Goal: Use online tool/utility: Utilize a website feature to perform a specific function

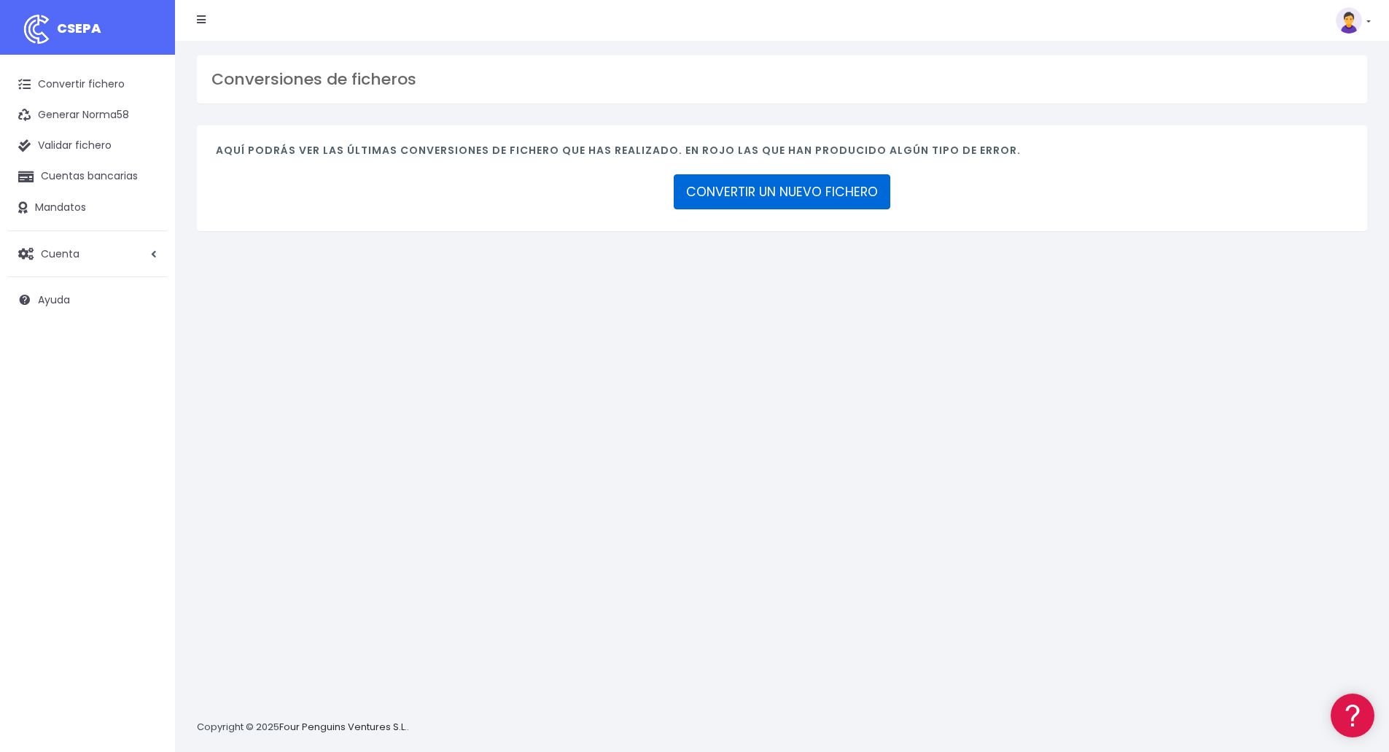
click at [764, 192] on link "CONVERTIR UN NUEVO FICHERO" at bounding box center [782, 191] width 216 height 35
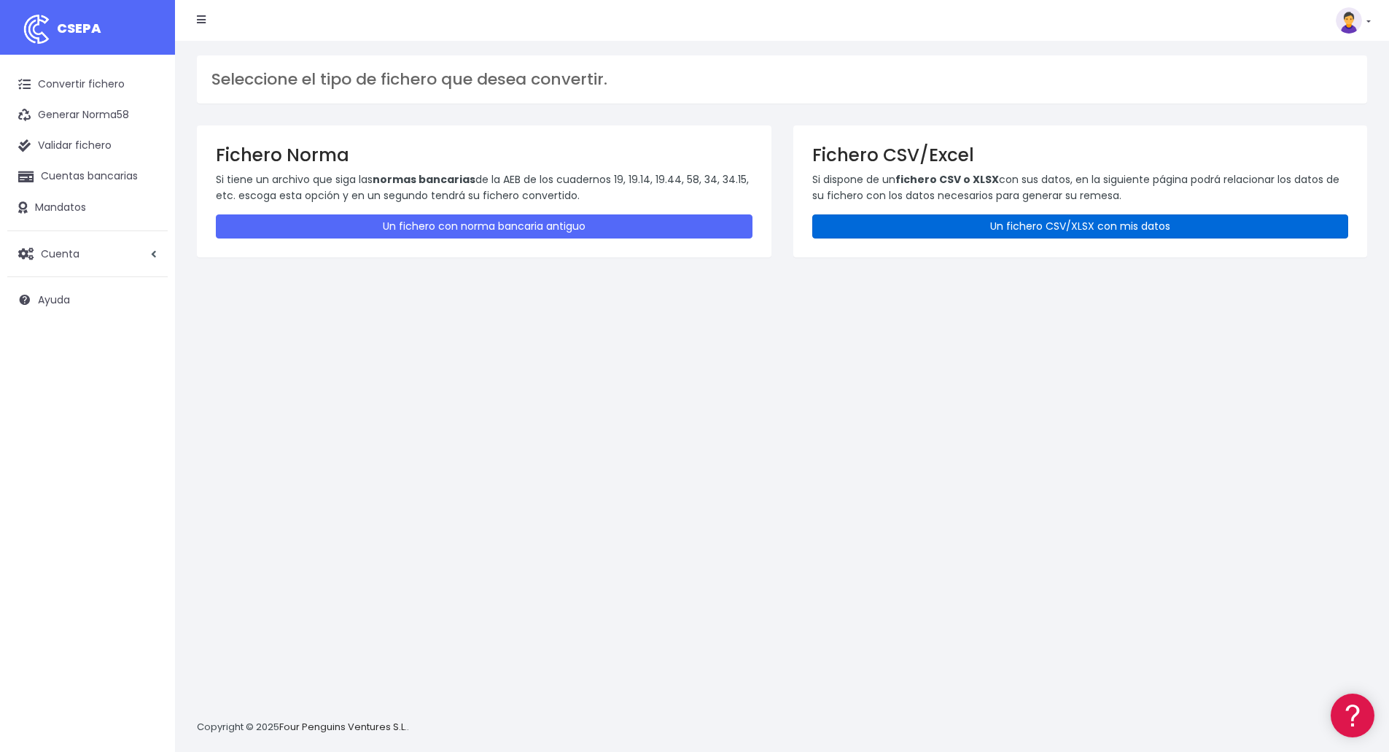
click at [935, 220] on link "Un fichero CSV/XLSX con mis datos" at bounding box center [1080, 226] width 536 height 24
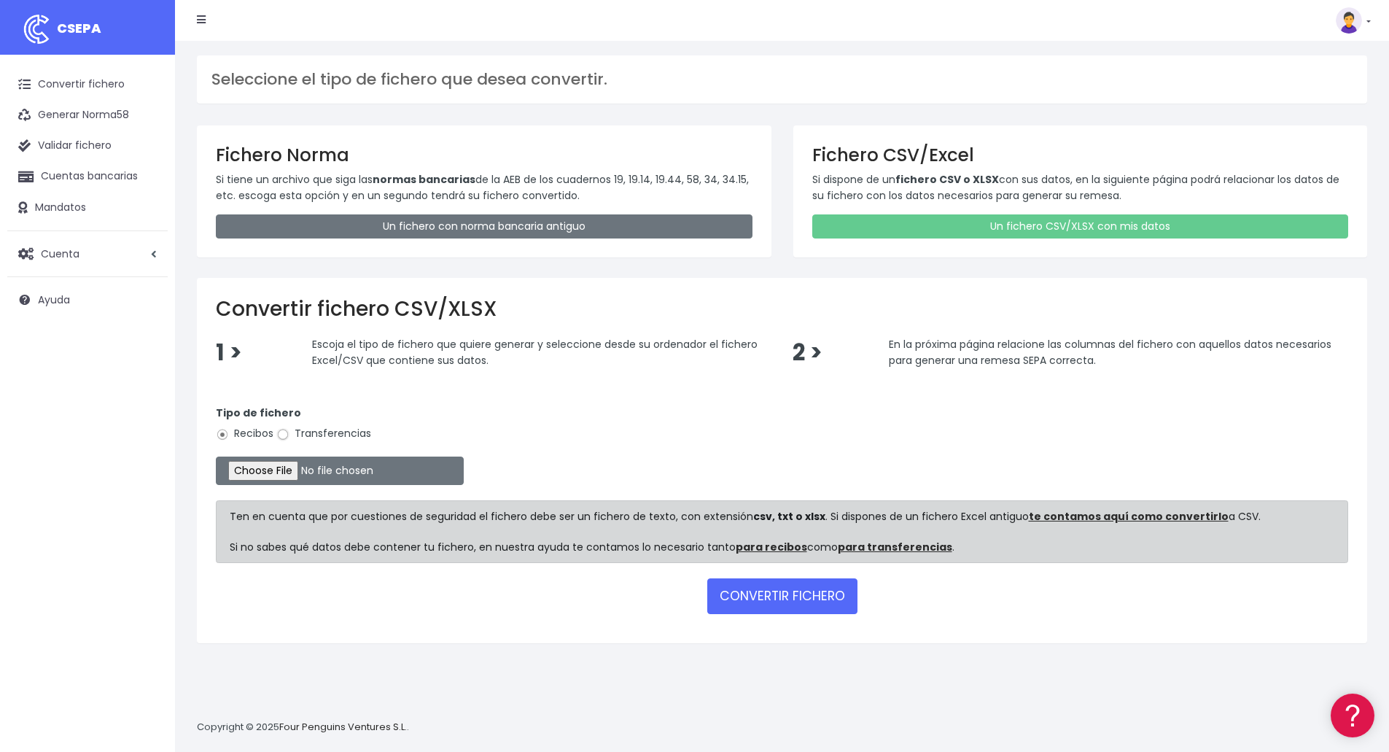
click at [283, 437] on input "Transferencias" at bounding box center [282, 434] width 13 height 13
radio input "true"
click at [280, 469] on input "file" at bounding box center [340, 470] width 248 height 28
type input "C:\fakepath\Fichero pago proveedores LP Septiembre.xlsx"
click at [791, 593] on button "CONVERTIR FICHERO" at bounding box center [782, 595] width 150 height 35
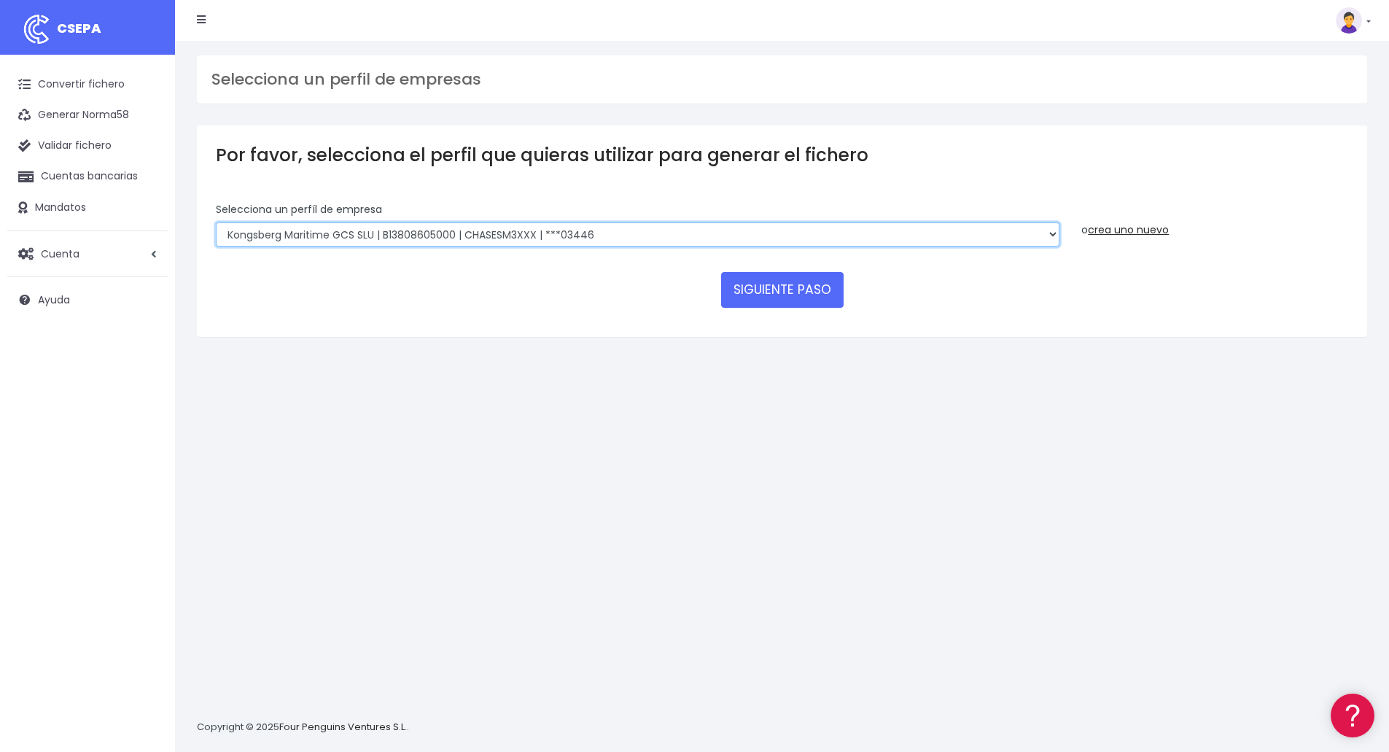
click at [532, 230] on select "Kongsberg Maritime GCS SLU | B13808605000 | CHASESM3XXX | ***03446 Kongsberg Ma…" at bounding box center [637, 234] width 843 height 25
select select "2541"
click at [216, 222] on select "Kongsberg Maritime GCS SLU | B13808605000 | CHASESM3XXX | ***03446 Kongsberg Ma…" at bounding box center [637, 234] width 843 height 25
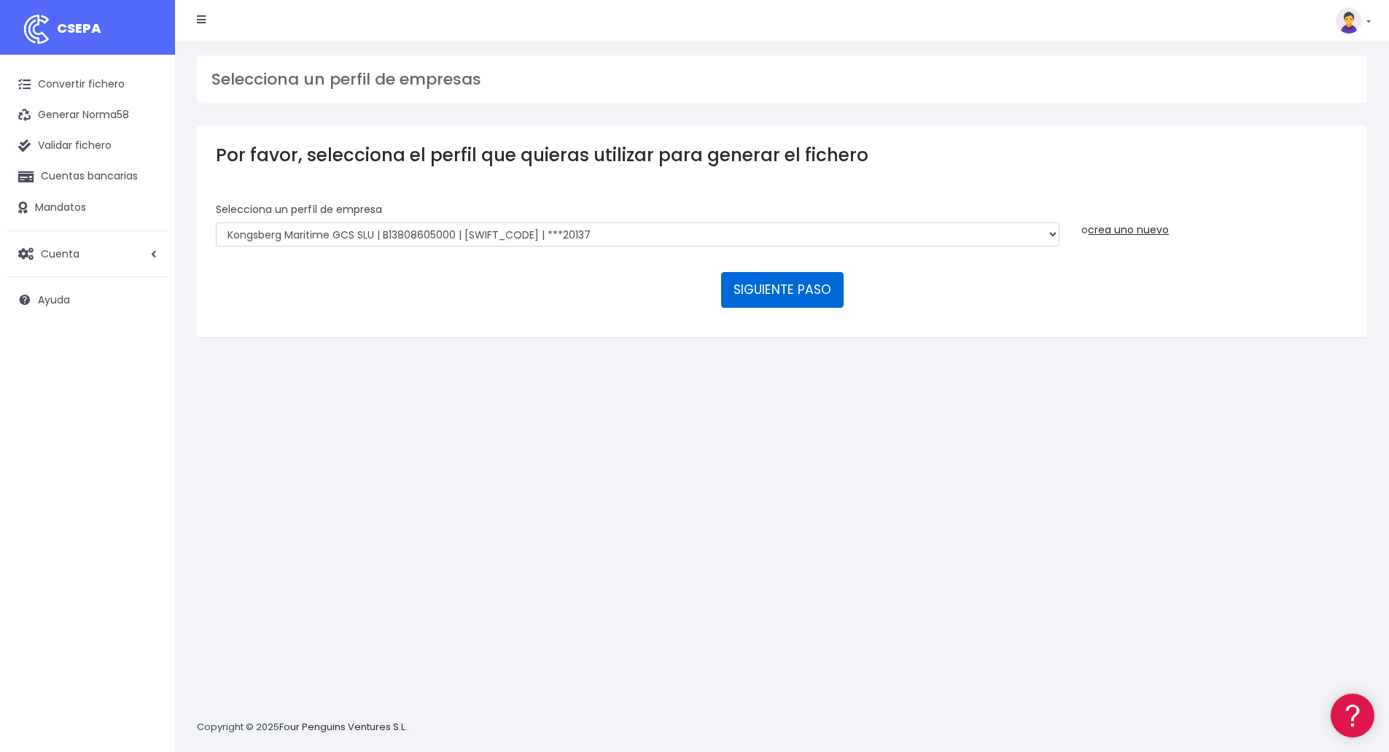
click at [752, 287] on button "SIGUIENTE PASO" at bounding box center [782, 289] width 122 height 35
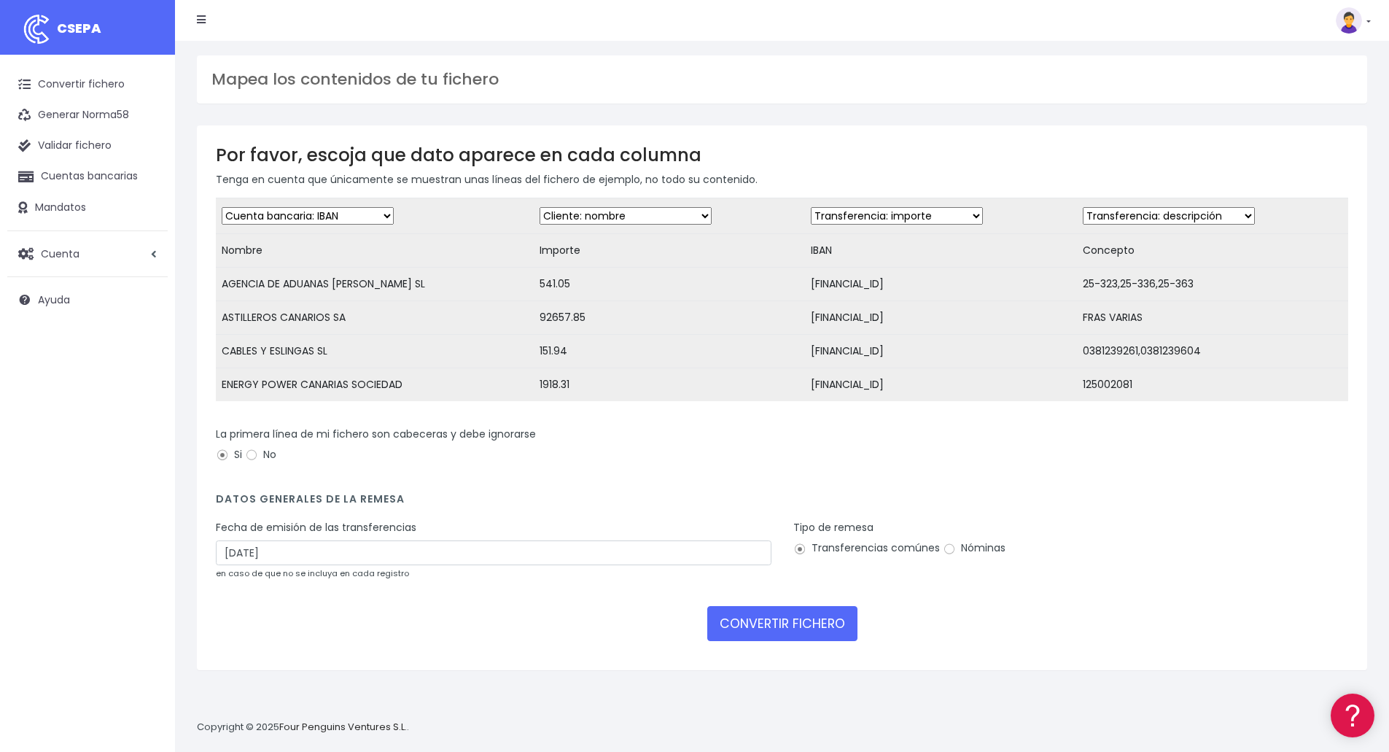
click at [346, 215] on select "Desechar campo Cliente: nombre Cliente: DNI Cliente: Email Cliente: referencia …" at bounding box center [308, 215] width 172 height 17
select select "creditor"
click at [222, 207] on select "Desechar campo Cliente: nombre Cliente: DNI Cliente: Email Cliente: referencia …" at bounding box center [308, 215] width 172 height 17
click at [561, 211] on select "Desechar campo Cliente: nombre Cliente: DNI Cliente: Email Cliente: referencia …" at bounding box center [625, 215] width 172 height 17
select select "amount"
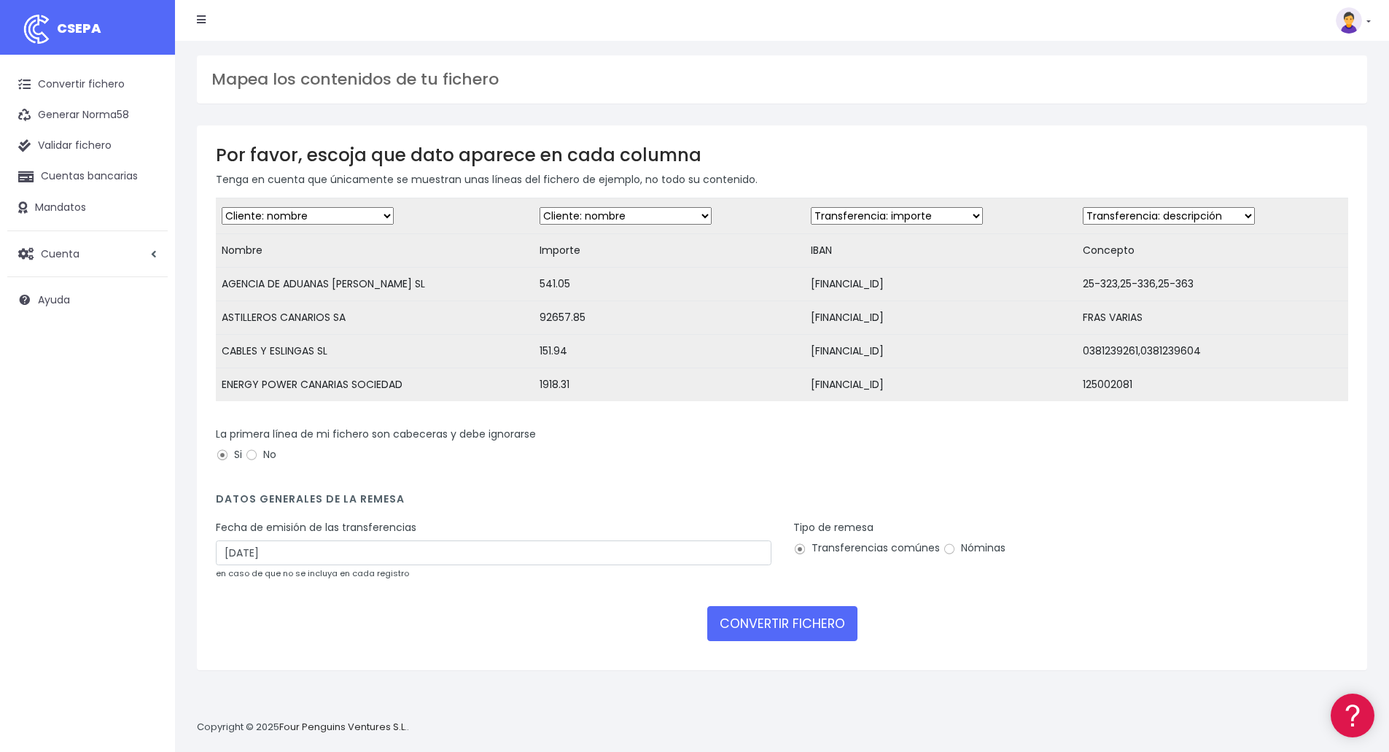
click at [539, 207] on select "Desechar campo Cliente: nombre Cliente: DNI Cliente: Email Cliente: referencia …" at bounding box center [625, 215] width 172 height 17
drag, startPoint x: 839, startPoint y: 207, endPoint x: 840, endPoint y: 214, distance: 7.4
click at [836, 208] on select "Desechar campo Cliente: nombre Cliente: DNI Cliente: Email Cliente: referencia …" at bounding box center [897, 215] width 172 height 17
select select "iban"
click at [811, 207] on select "Desechar campo Cliente: nombre Cliente: DNI Cliente: Email Cliente: referencia …" at bounding box center [897, 215] width 172 height 17
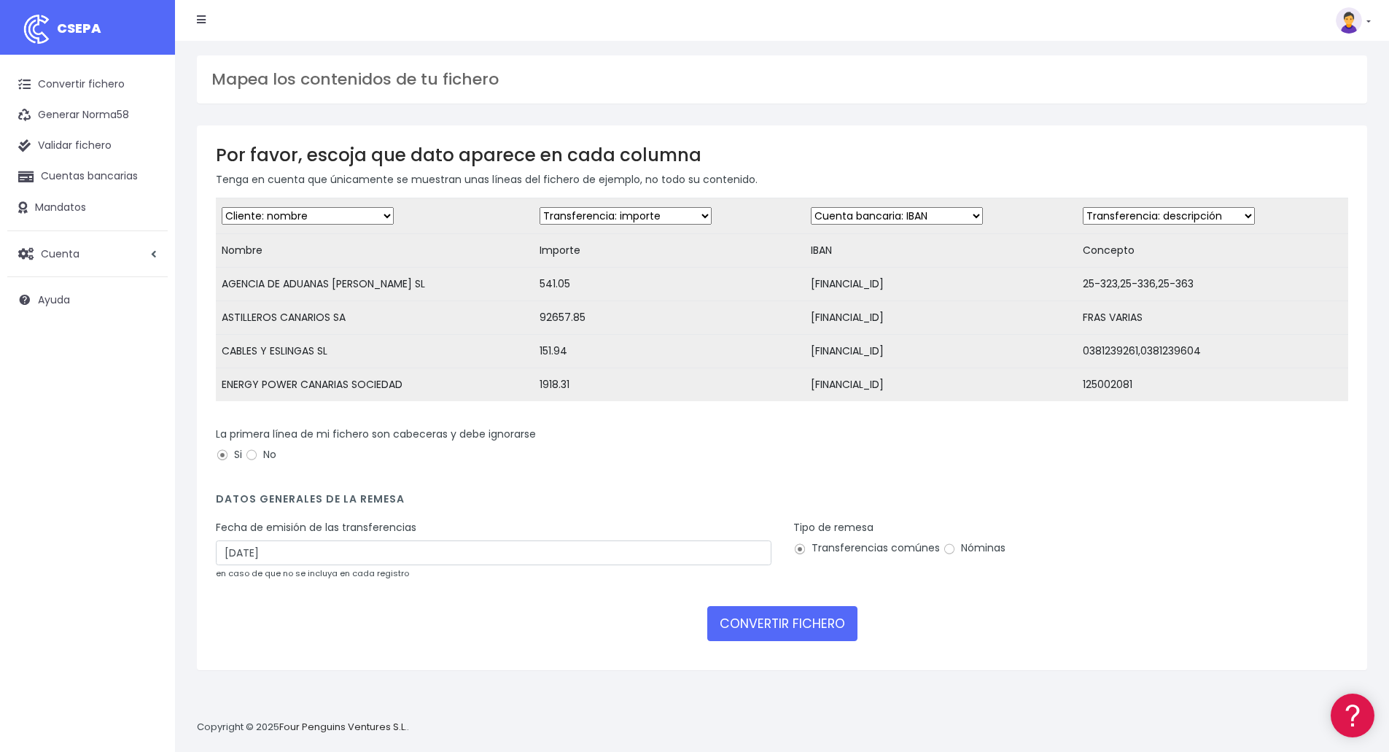
click at [1115, 218] on select "Desechar campo Cliente: nombre Cliente: DNI Cliente: Email Cliente: referencia …" at bounding box center [1168, 215] width 172 height 17
click at [1115, 212] on select "Desechar campo Cliente: nombre Cliente: DNI Cliente: Email Cliente: referencia …" at bounding box center [1168, 215] width 172 height 17
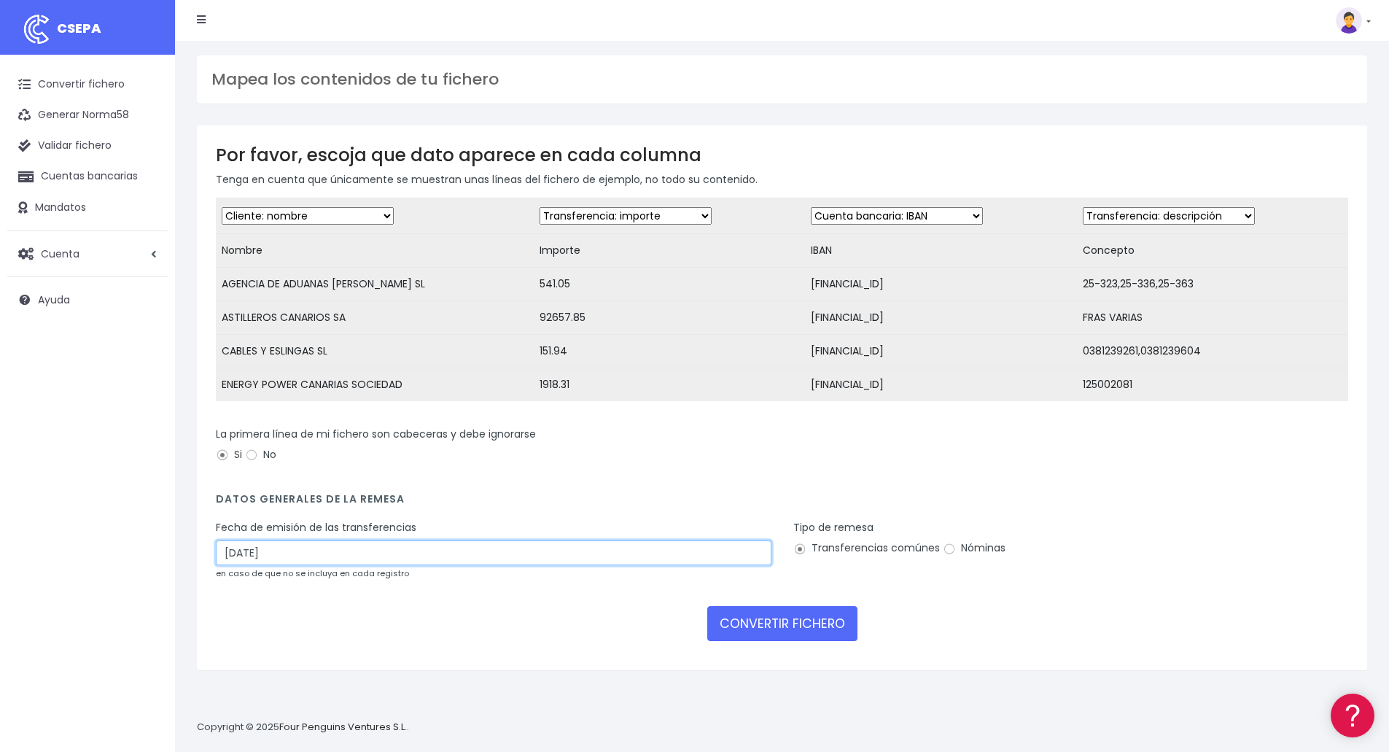
click at [554, 565] on input "05/10/2025" at bounding box center [493, 552] width 555 height 25
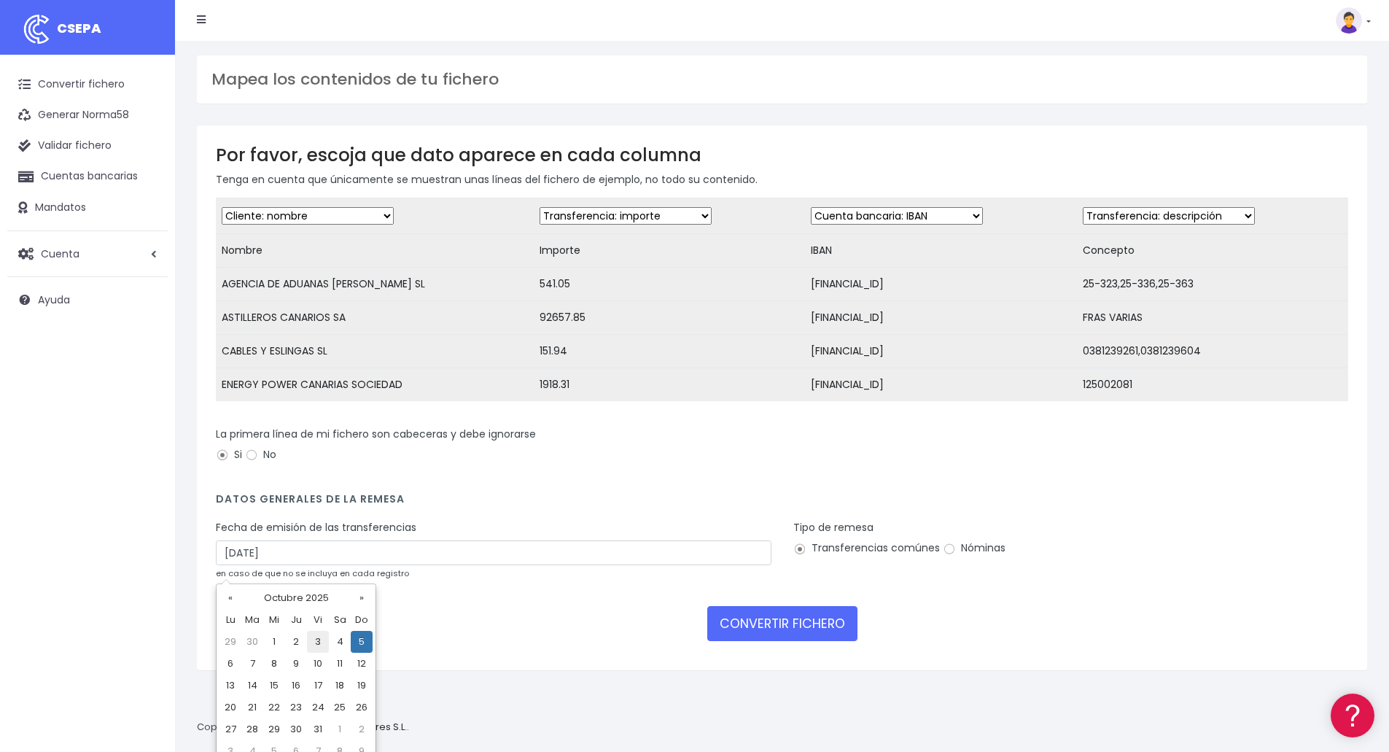
click at [313, 639] on td "3" at bounding box center [318, 642] width 22 height 22
type input "03/10/2025"
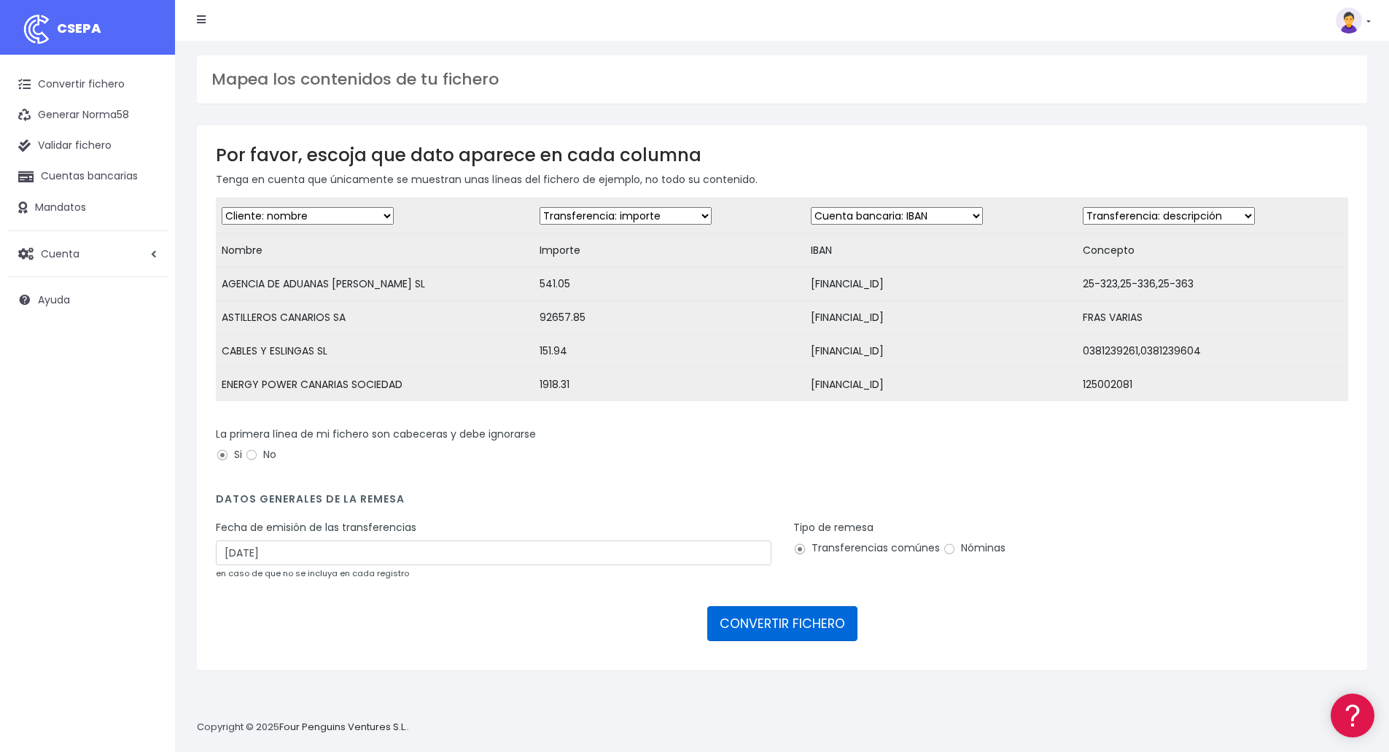
click at [752, 634] on button "CONVERTIR FICHERO" at bounding box center [782, 623] width 150 height 35
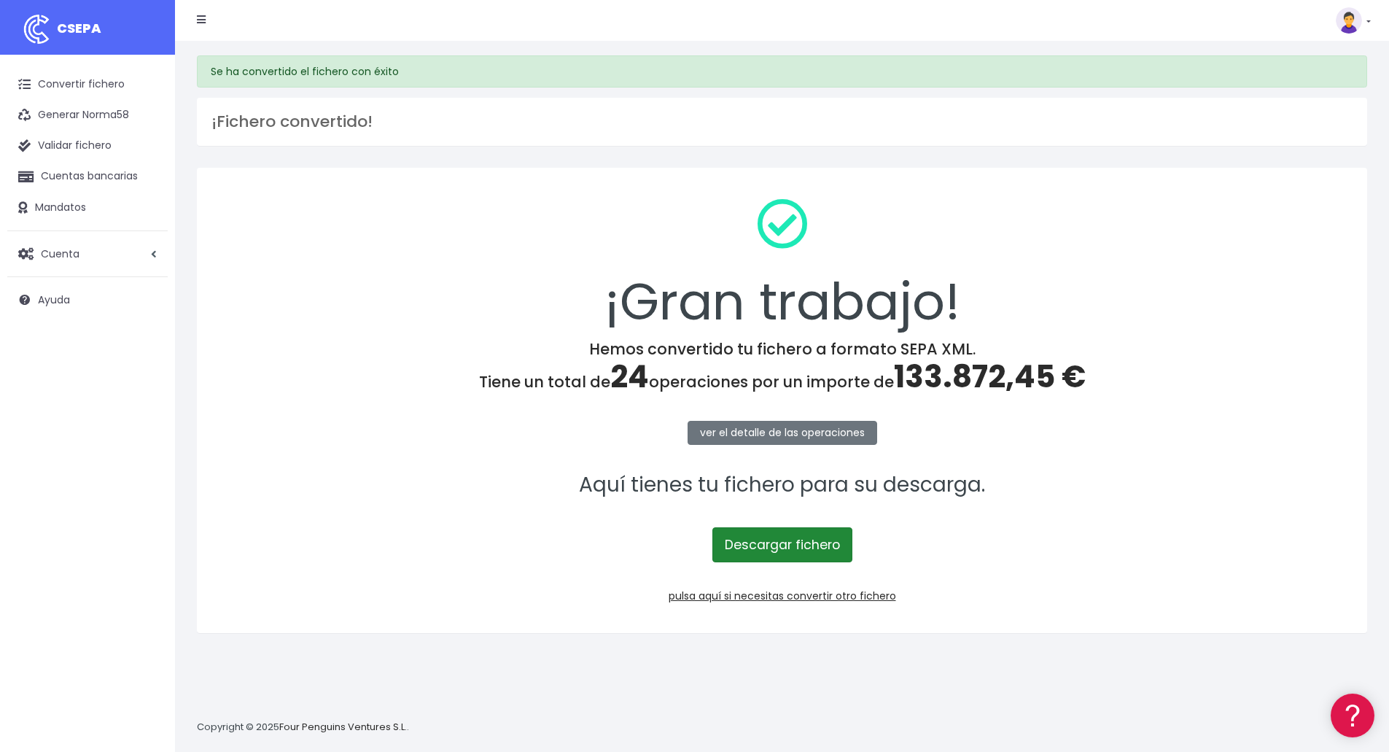
drag, startPoint x: 781, startPoint y: 545, endPoint x: 792, endPoint y: 558, distance: 16.5
click at [781, 545] on link "Descargar fichero" at bounding box center [782, 544] width 140 height 35
